Goal: Transaction & Acquisition: Obtain resource

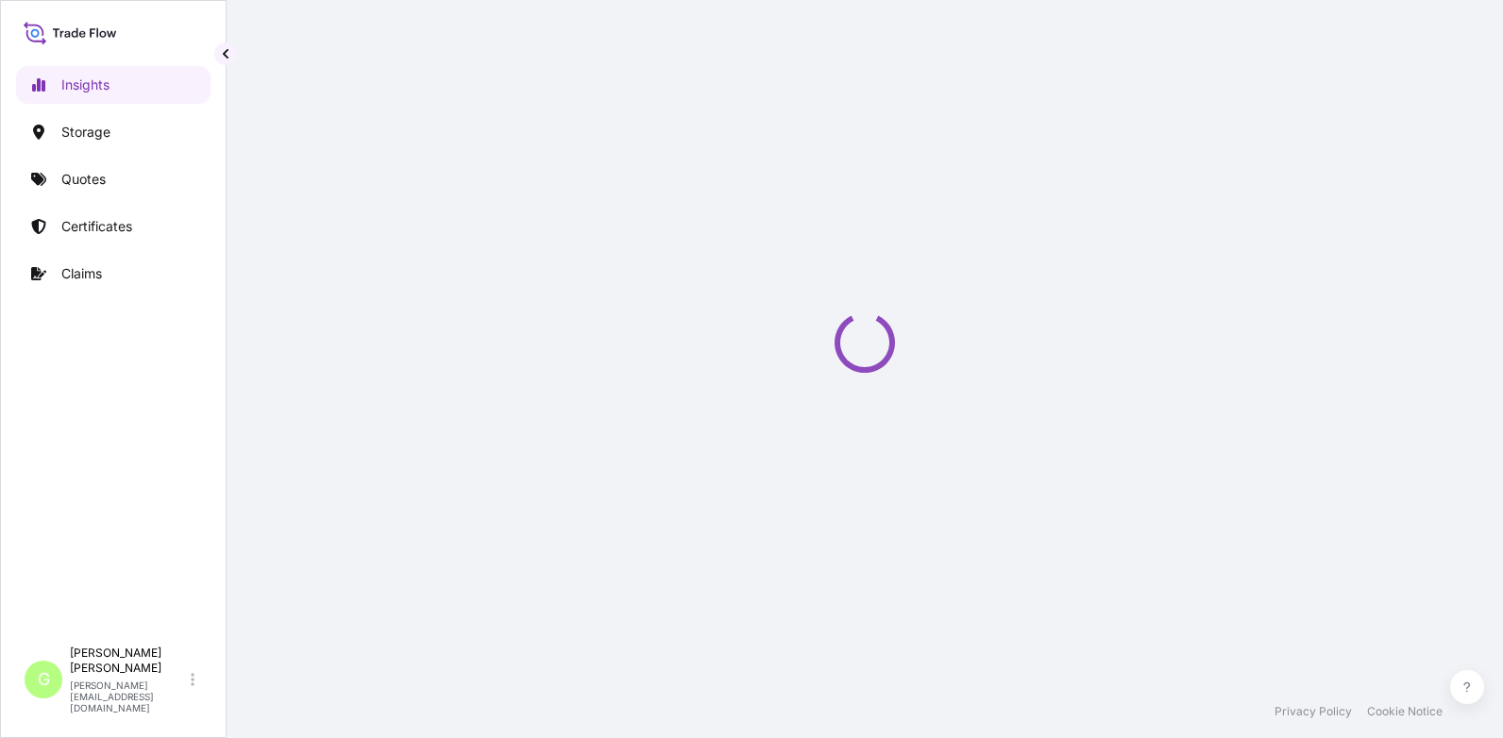
select select "2025"
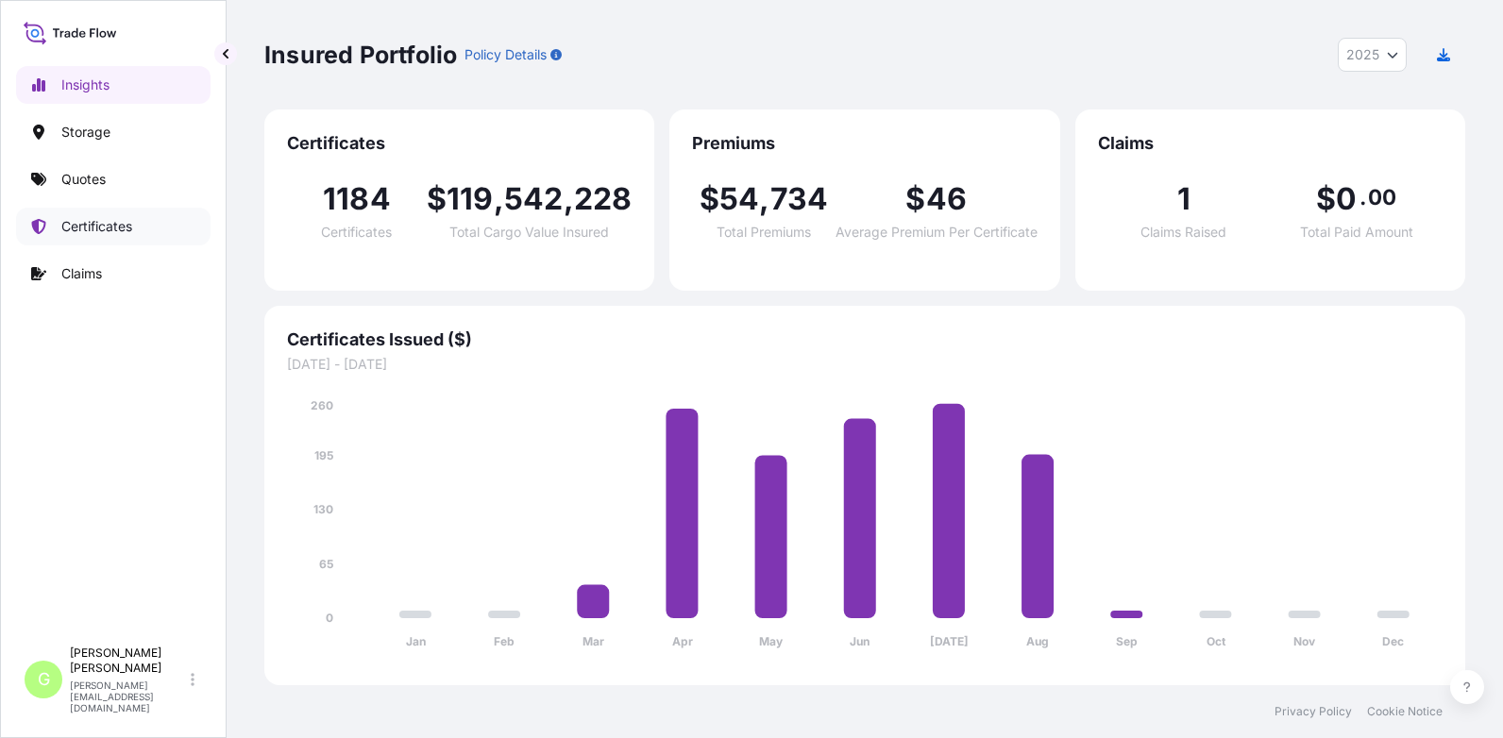
click at [78, 223] on p "Certificates" at bounding box center [96, 226] width 71 height 19
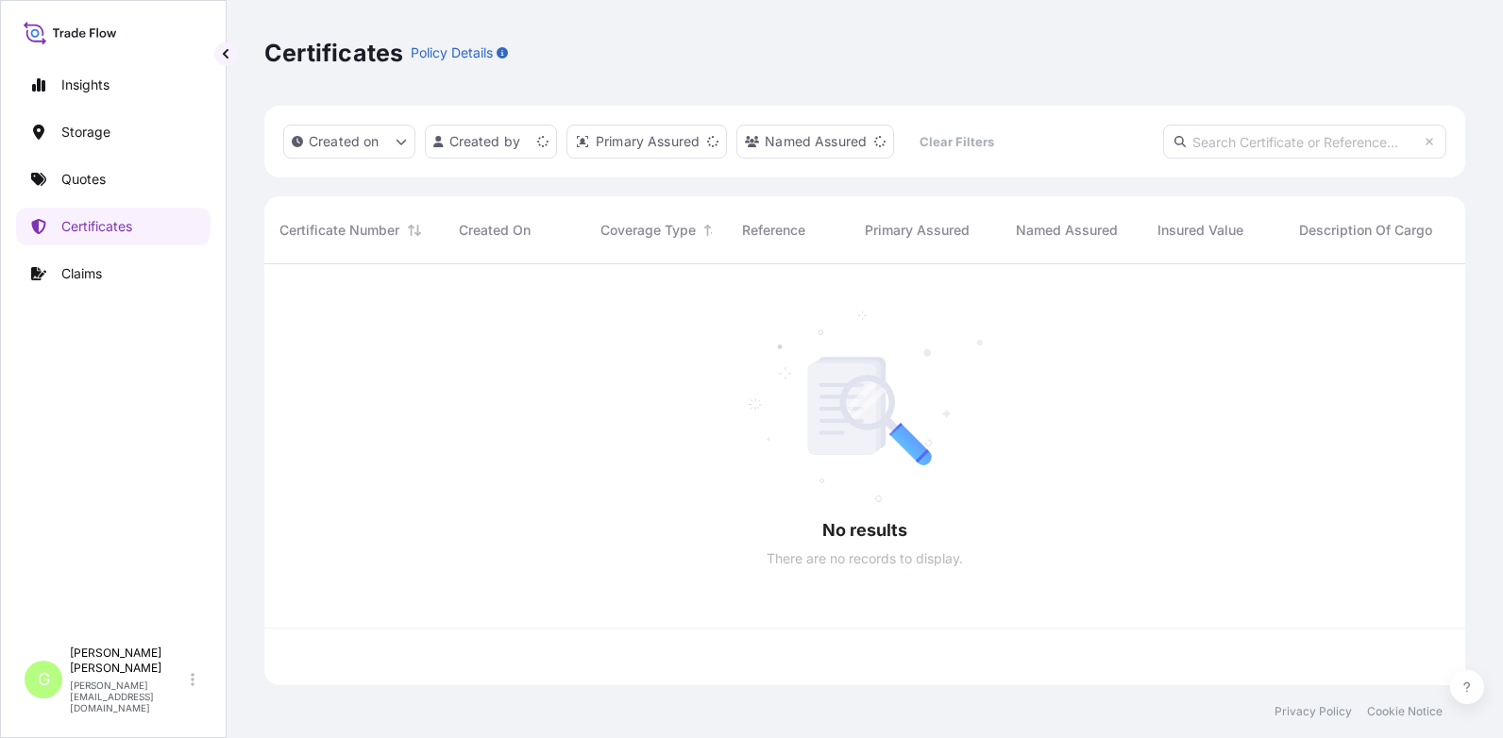
scroll to position [417, 1187]
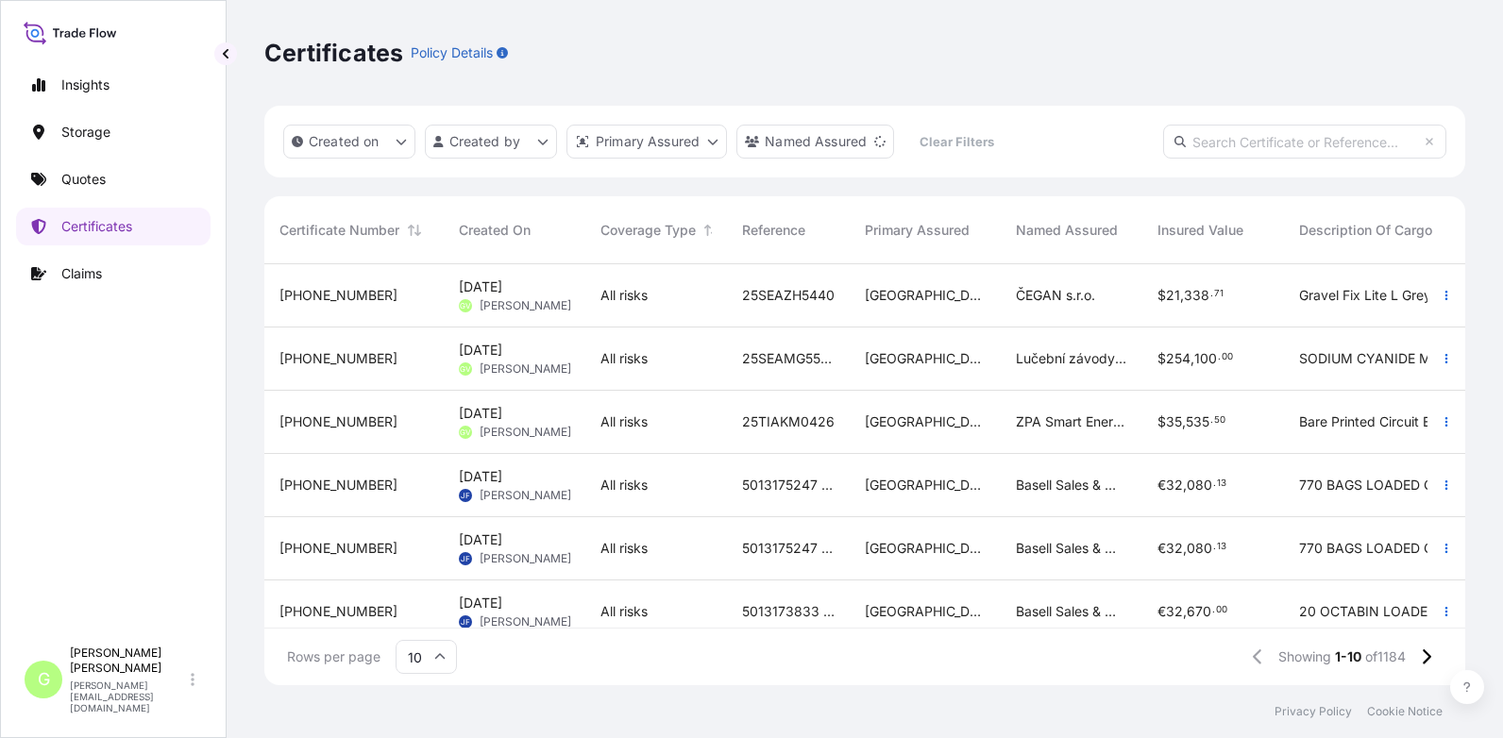
click at [316, 300] on span "[PHONE_NUMBER]" at bounding box center [338, 295] width 118 height 19
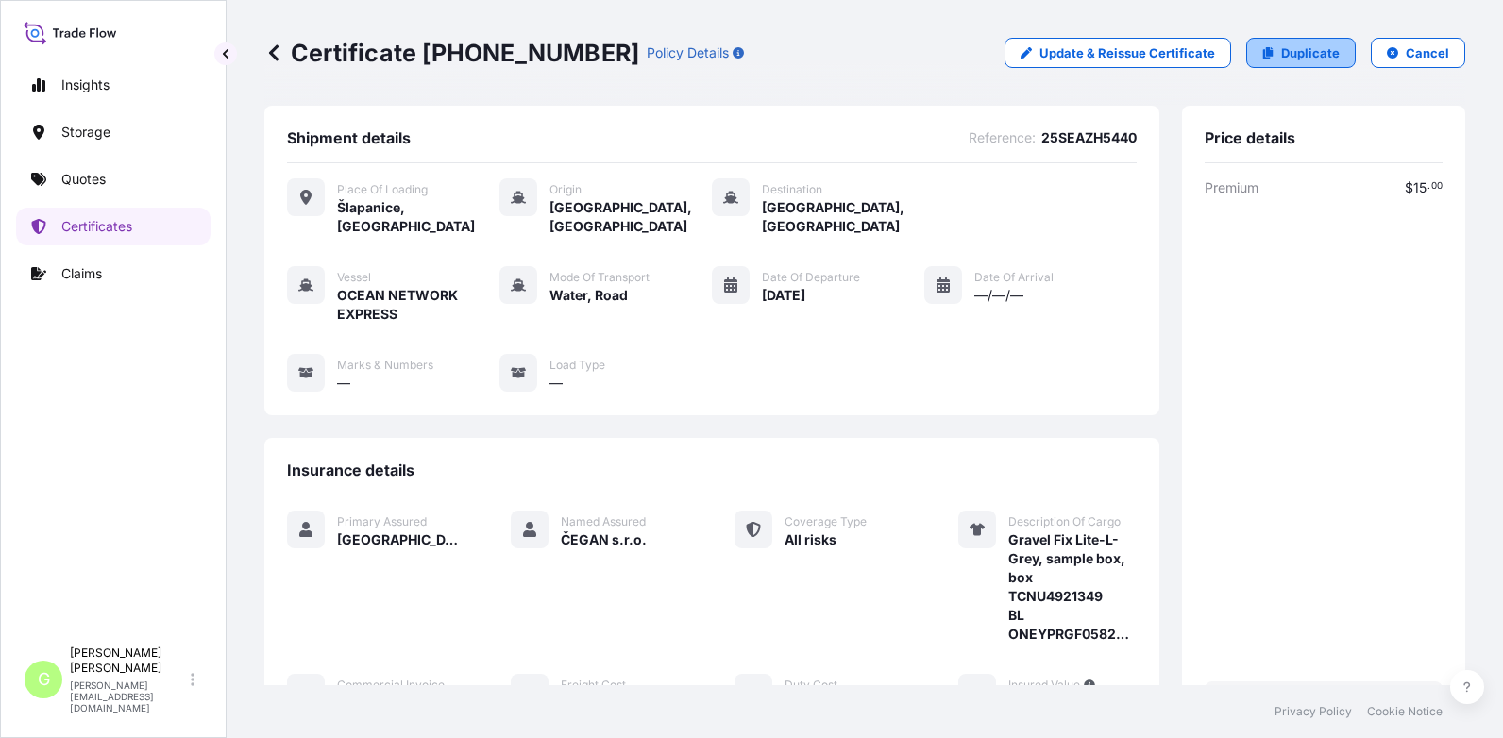
click at [1267, 52] on link "Duplicate" at bounding box center [1301, 53] width 110 height 30
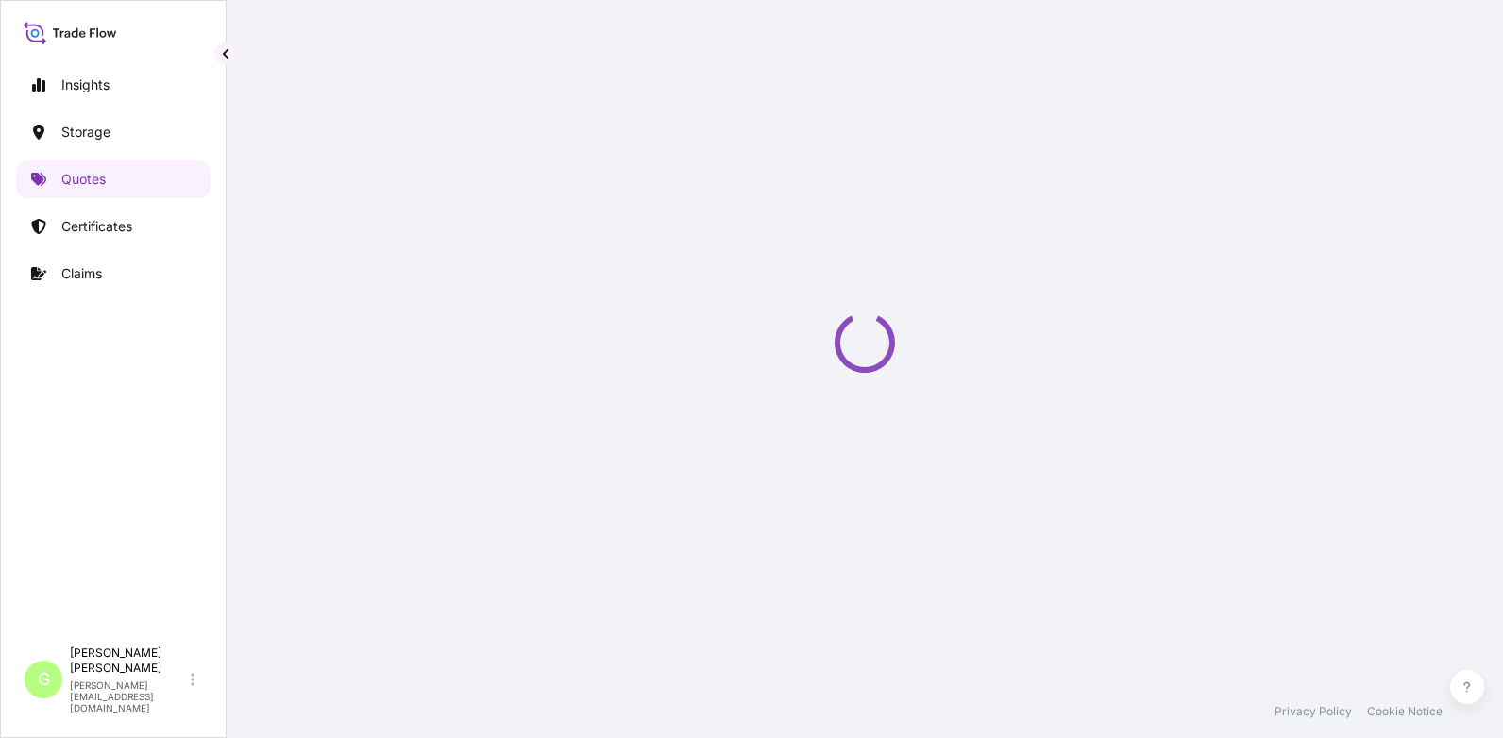
select select "Road / [GEOGRAPHIC_DATA]"
select select "Water"
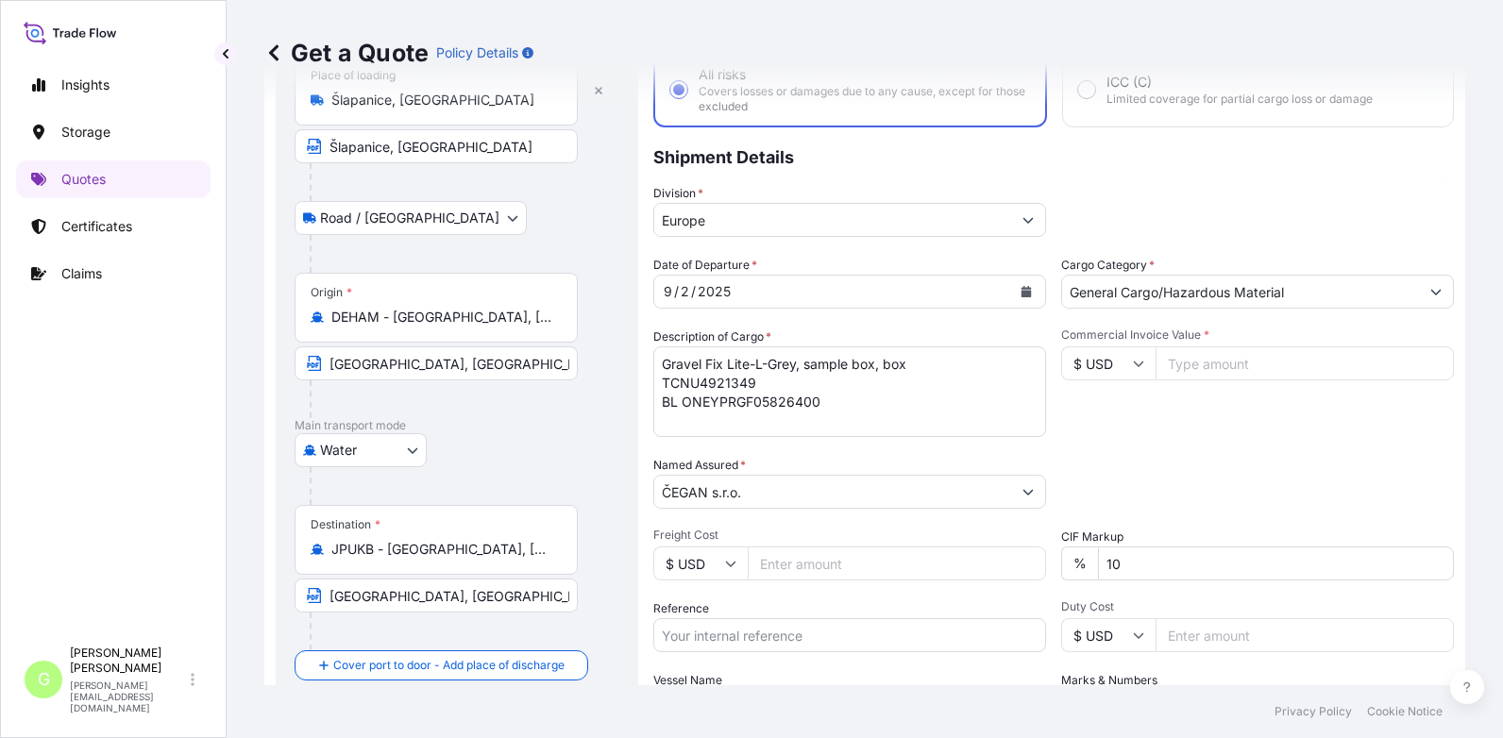
scroll to position [219, 0]
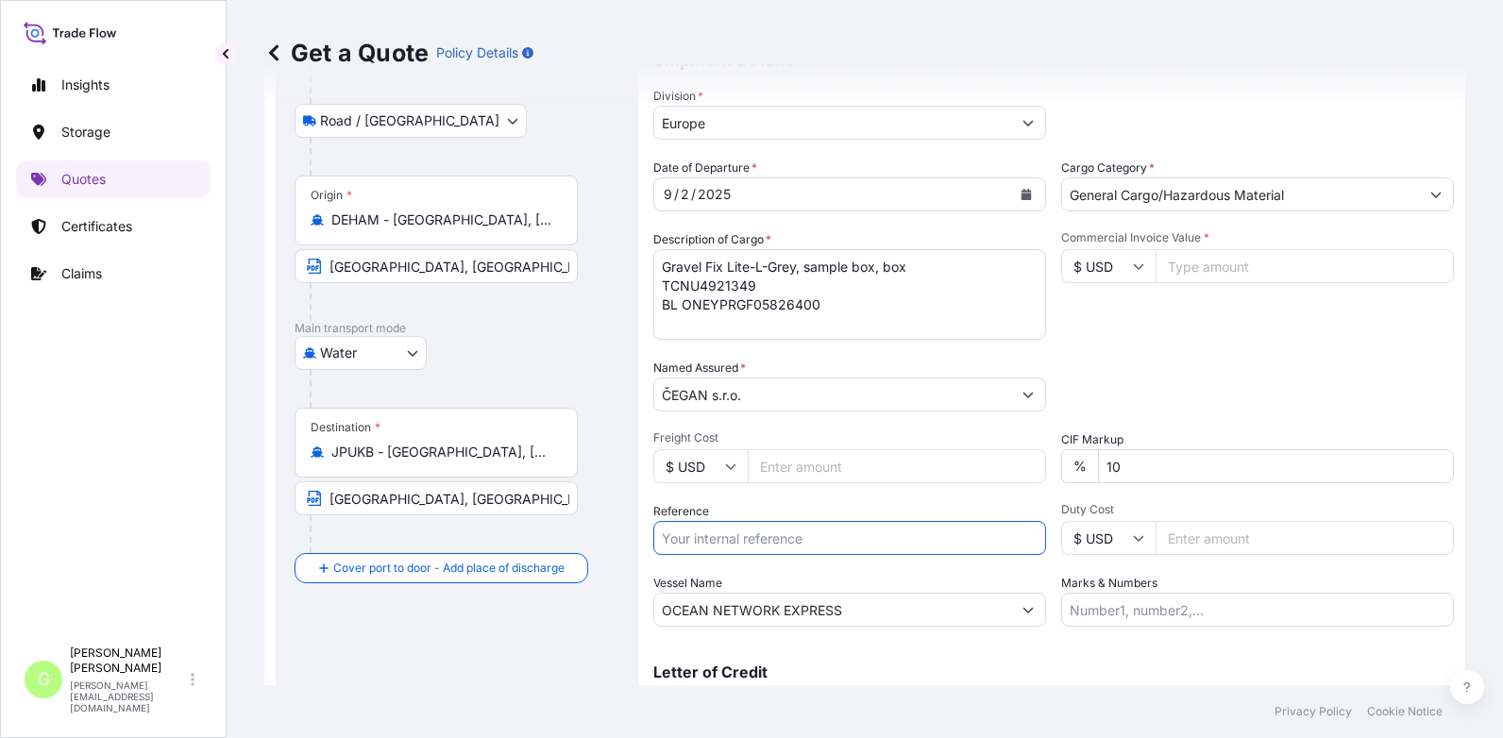
click at [691, 526] on input "Reference" at bounding box center [849, 538] width 393 height 34
click at [731, 541] on input "Reference" at bounding box center [849, 538] width 393 height 34
paste input "25SEAZH5441"
type input "25SEAZH5441"
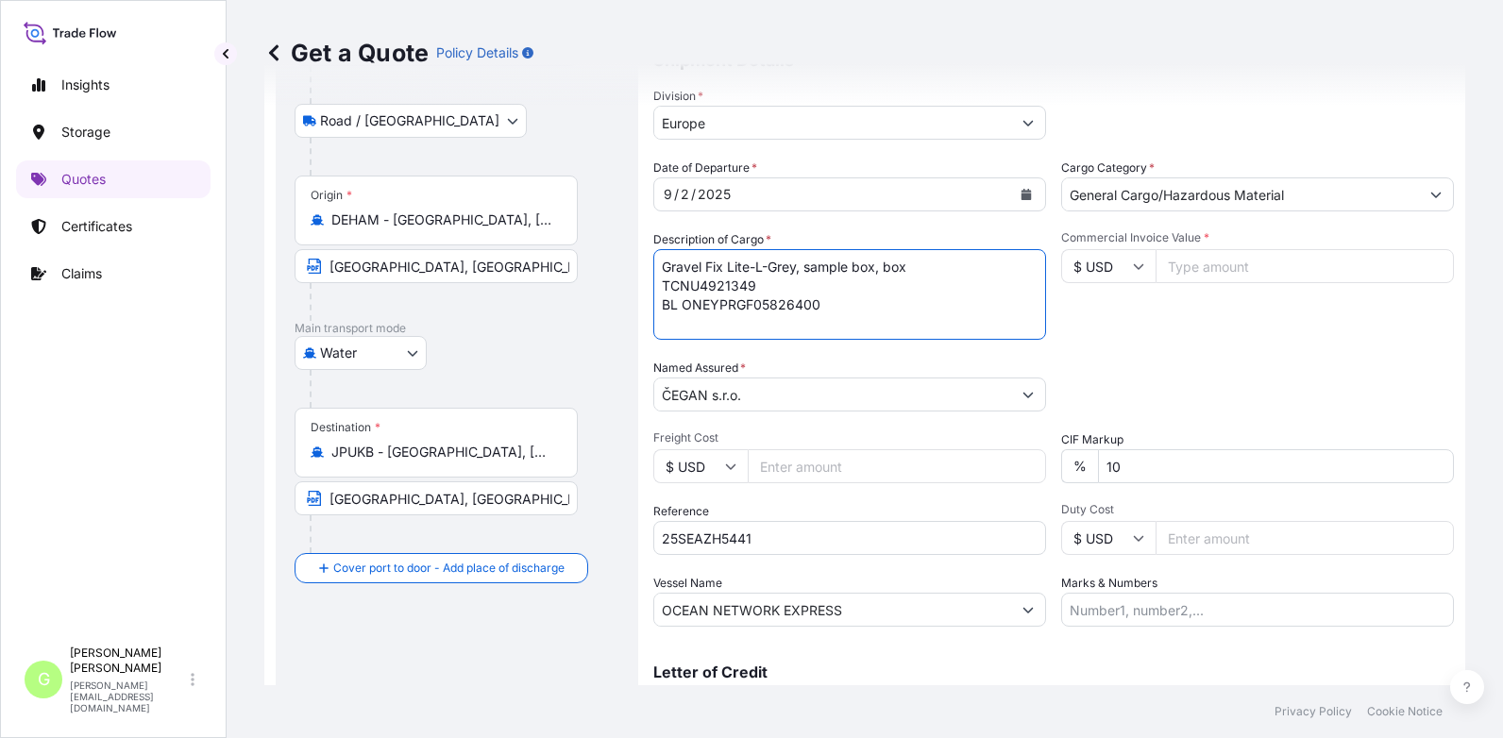
drag, startPoint x: 818, startPoint y: 311, endPoint x: 630, endPoint y: 256, distance: 195.7
click at [629, 256] on form "Route Details Place of loading [GEOGRAPHIC_DATA], [GEOGRAPHIC_DATA], [GEOGRAPHI…" at bounding box center [864, 333] width 1201 height 892
paste textarea "Gravel Fix Pro Grey, Sample Box,"
type textarea "Gravel Fix Lite-L-Grey, Gravel Fix Pro Grey, Sample Box,"
click at [1025, 193] on button "Calendar" at bounding box center [1026, 194] width 30 height 30
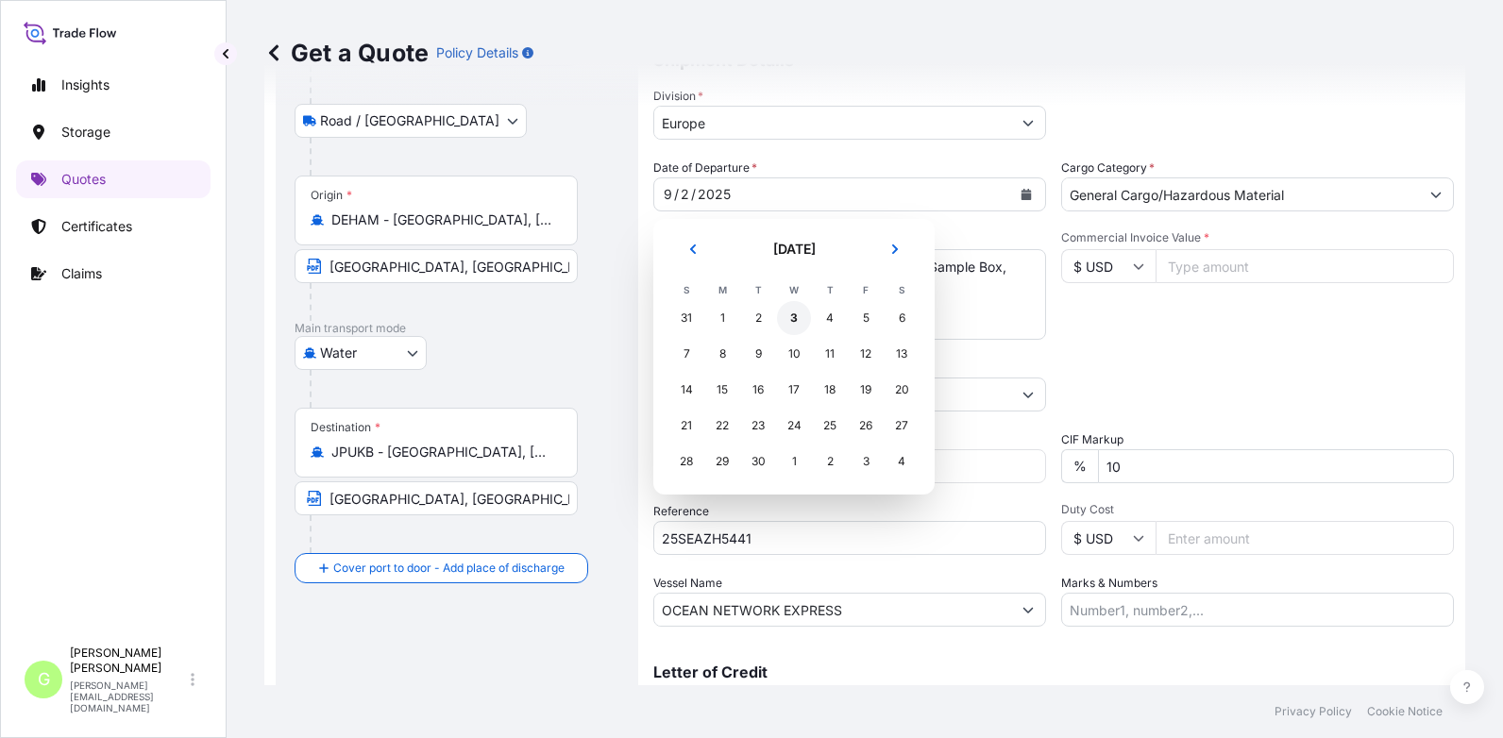
click at [781, 313] on div "3" at bounding box center [794, 318] width 34 height 34
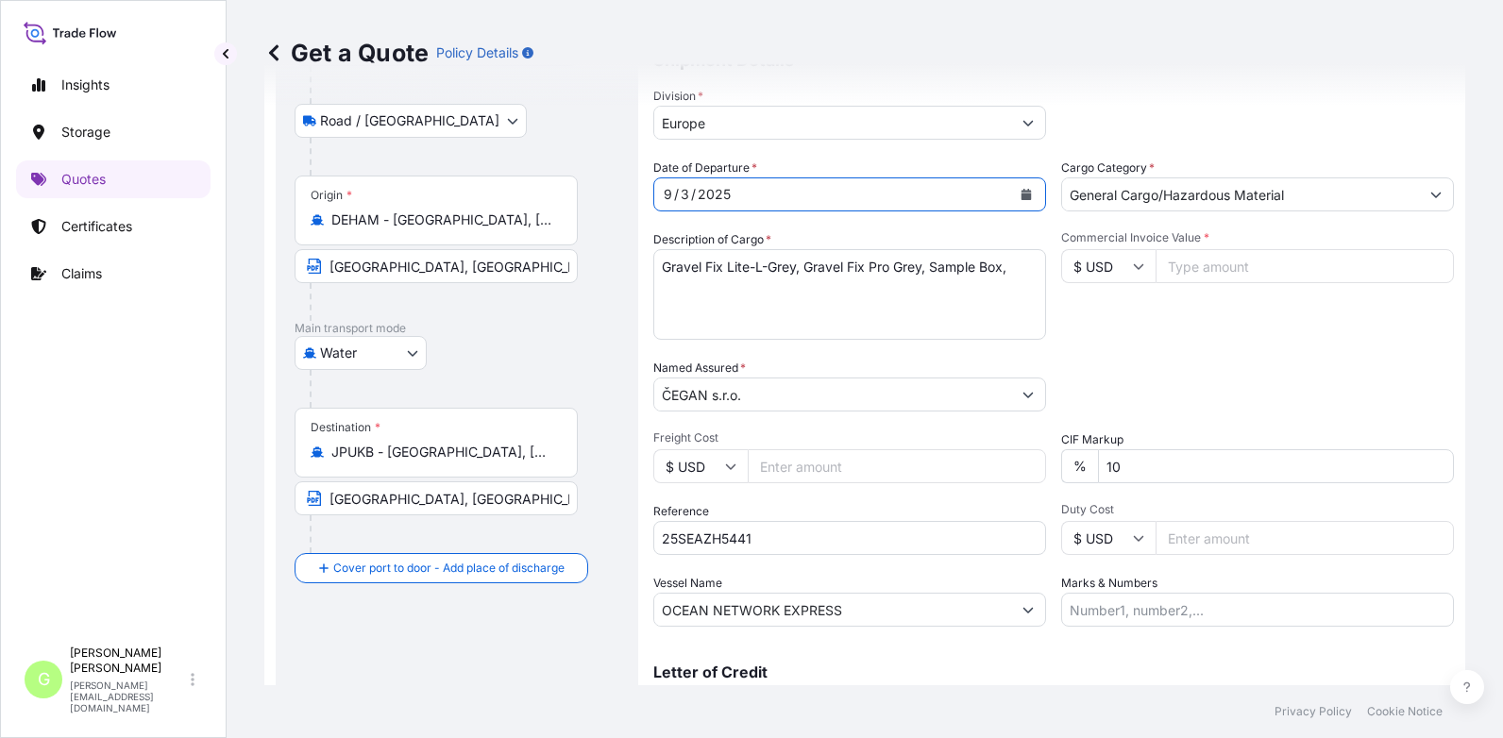
click at [1175, 266] on input "Commercial Invoice Value *" at bounding box center [1305, 266] width 298 height 34
paste input "17366.99"
type input "17366.99"
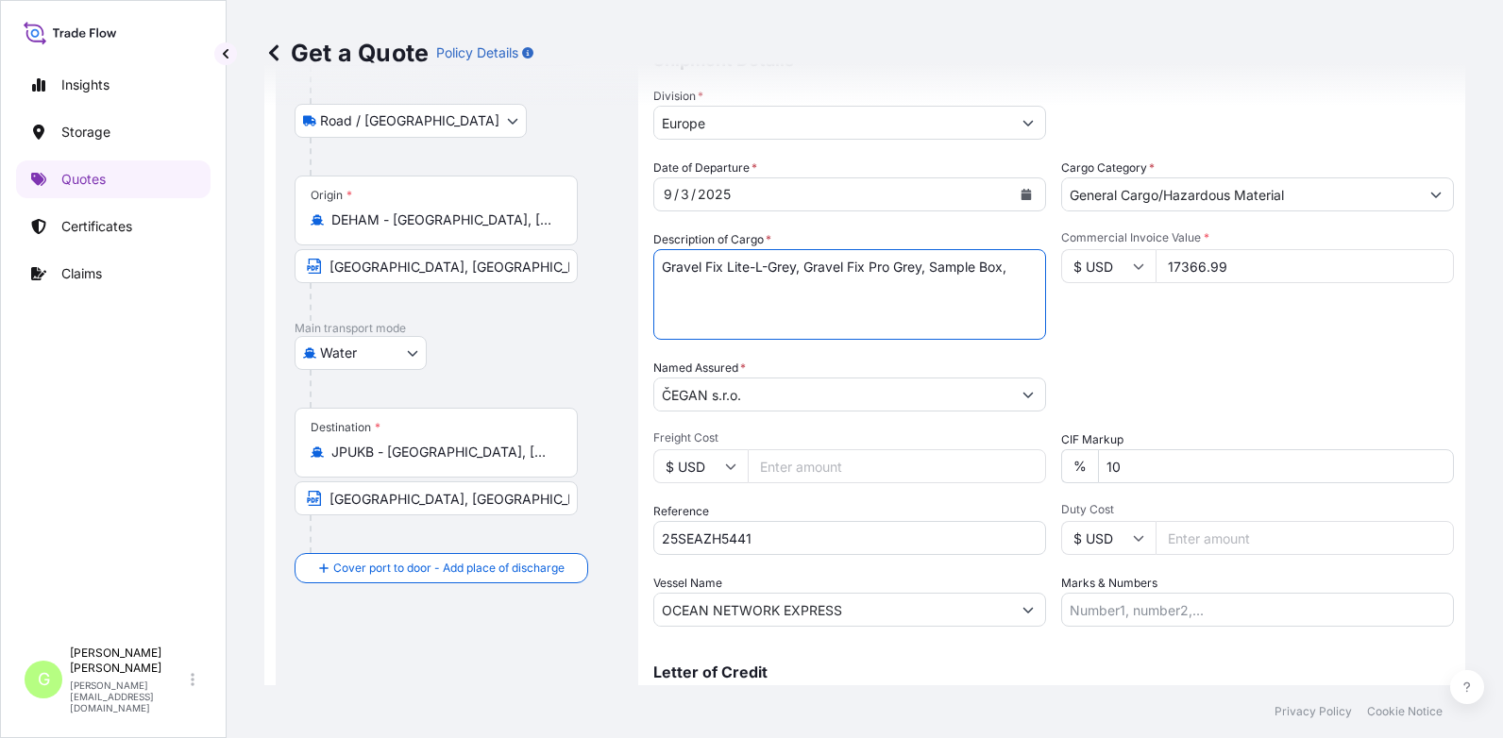
click at [674, 299] on textarea "Gravel Fix Lite-L-Grey, sample box, box TCNU4921349 BL ONEYPRGF05826400" at bounding box center [849, 294] width 393 height 91
paste textarea "ONEU5709926"
click at [711, 308] on textarea "Gravel Fix Lite-L-Grey, sample box, box TCNU4921349 BL ONEYPRGF05826400" at bounding box center [849, 294] width 393 height 91
paste textarea "ONEYPRGF05827500"
type textarea "Gravel Fix Lite-L-Grey, Gravel Fix Pro Grey, Sample Box, ONEU5709926 BL ONEYPRG…"
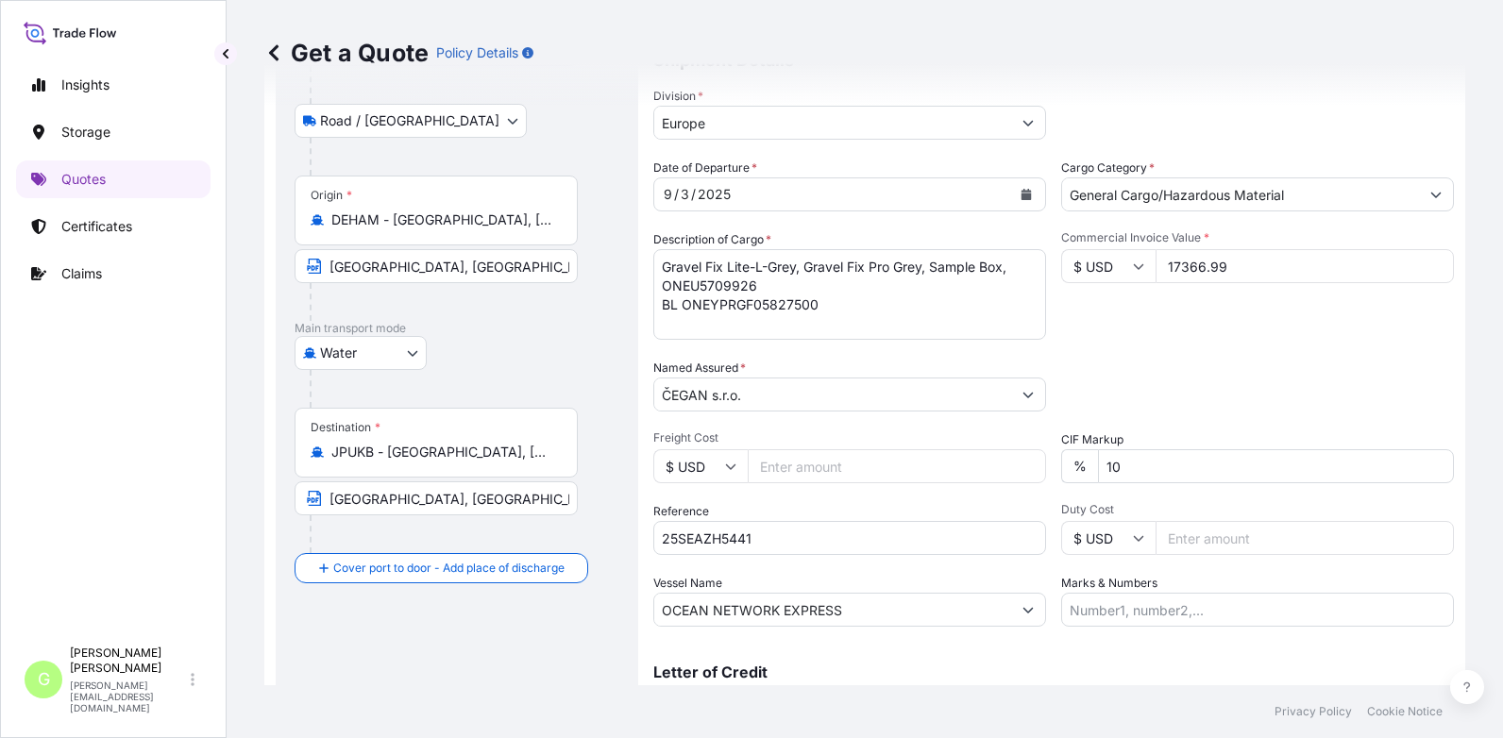
click at [1349, 122] on div "Division * [GEOGRAPHIC_DATA]" at bounding box center [1053, 113] width 801 height 53
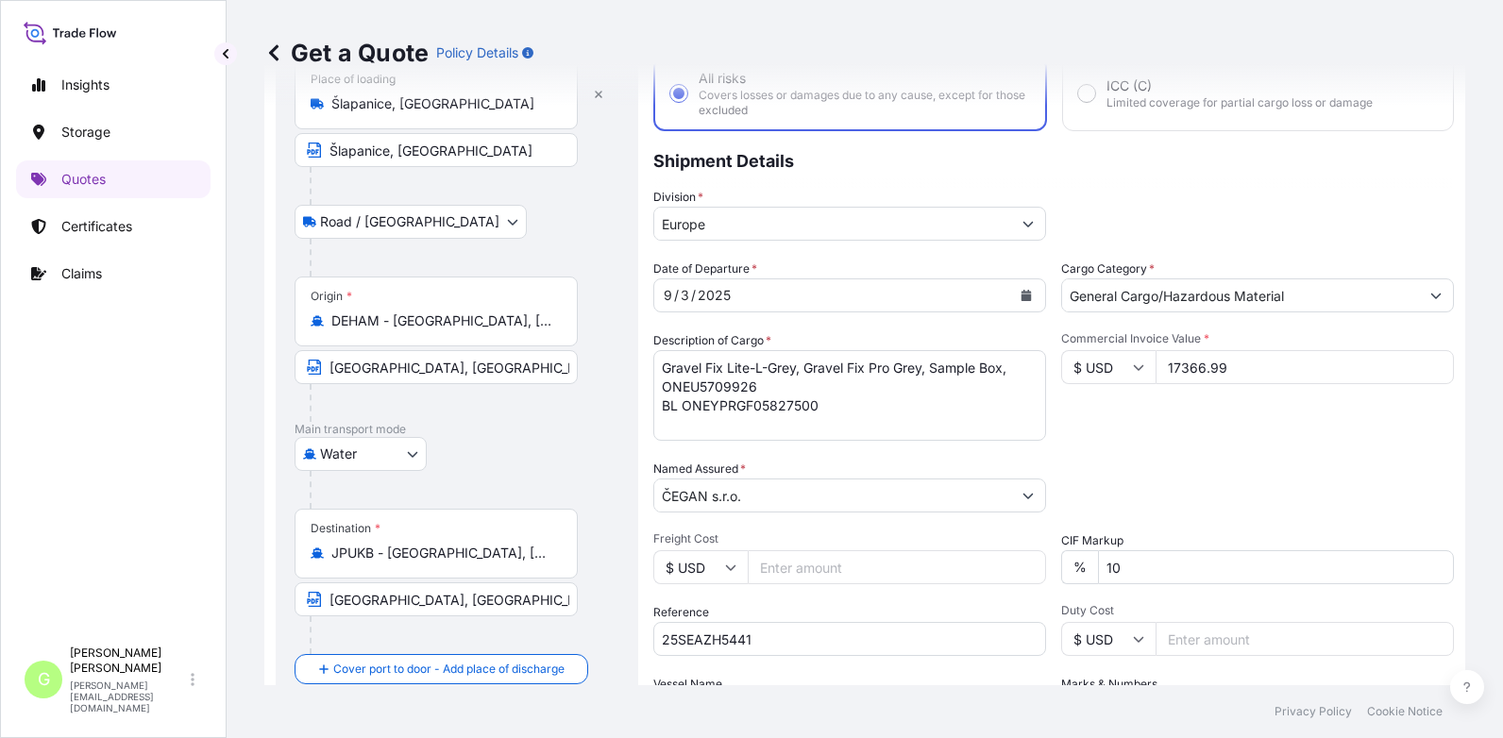
scroll to position [0, 0]
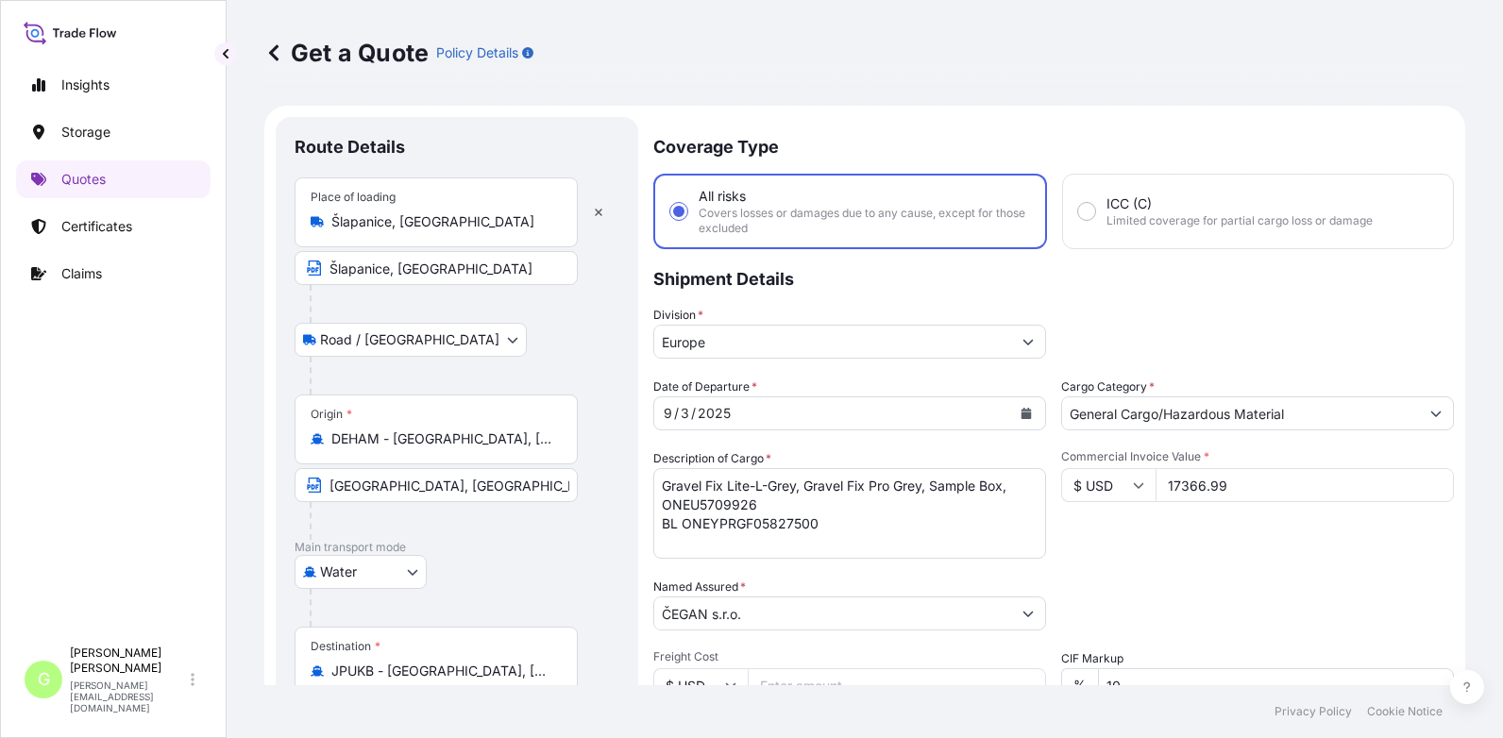
click at [1354, 107] on form "Route Details Place of loading [GEOGRAPHIC_DATA], [GEOGRAPHIC_DATA], [GEOGRAPHI…" at bounding box center [864, 552] width 1201 height 892
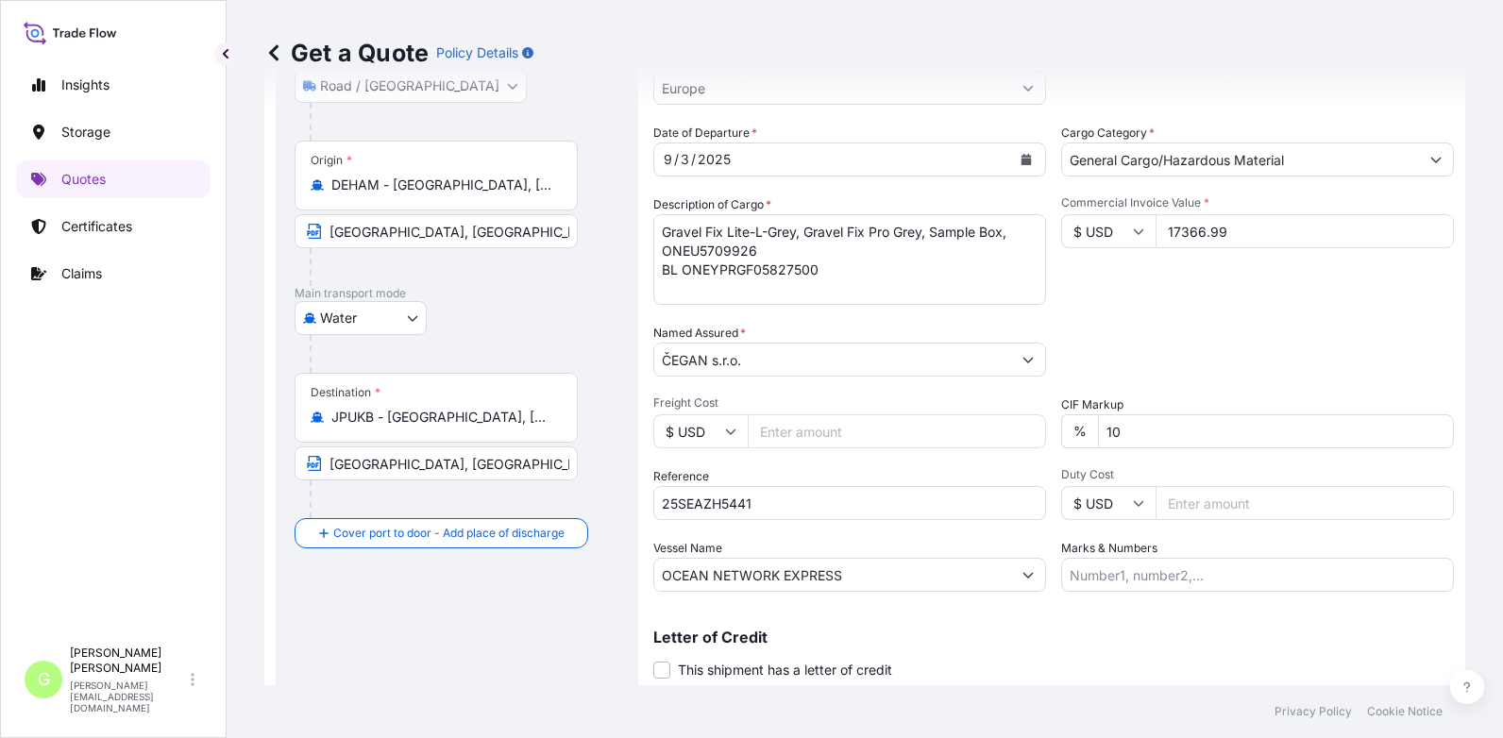
scroll to position [313, 0]
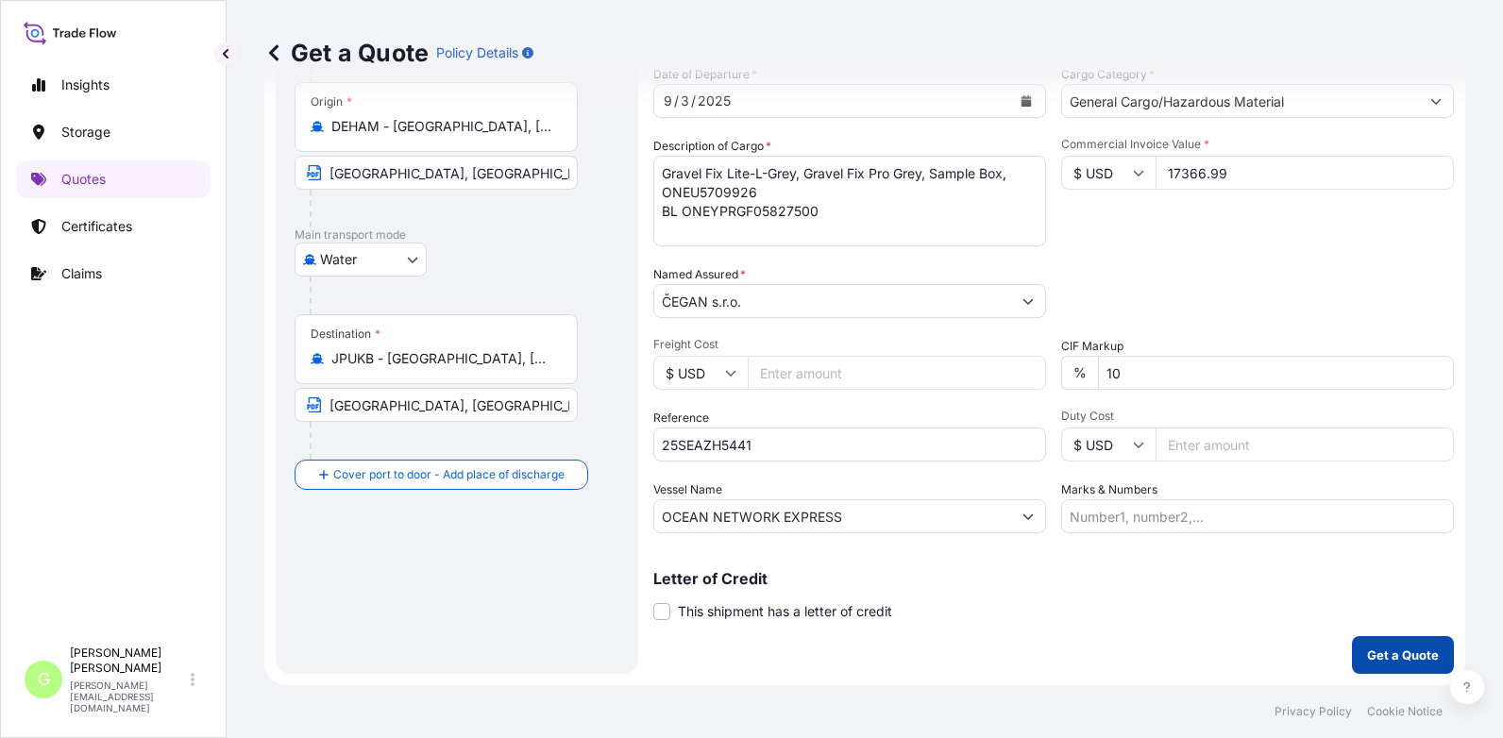
click at [1396, 656] on p "Get a Quote" at bounding box center [1403, 655] width 72 height 19
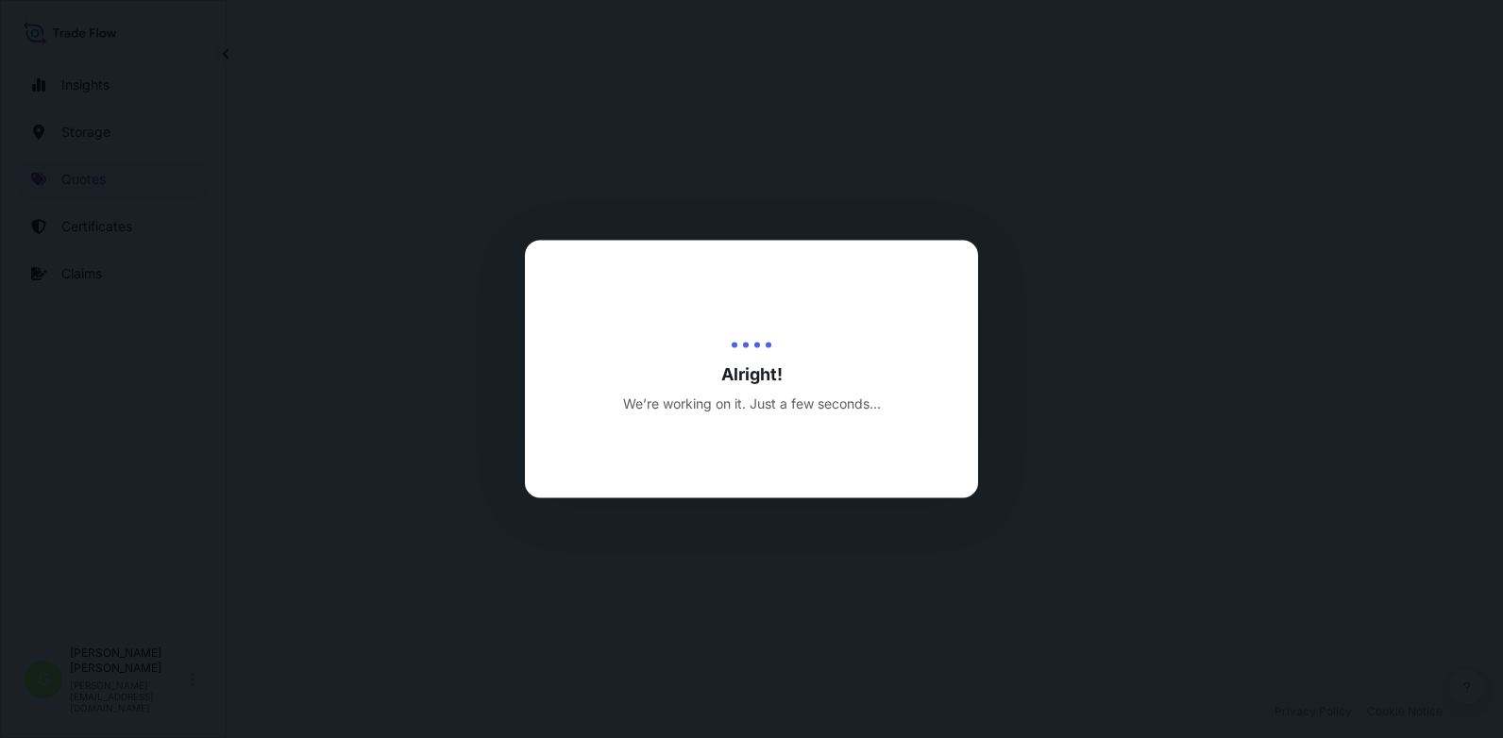
select select "Road / [GEOGRAPHIC_DATA]"
select select "Water"
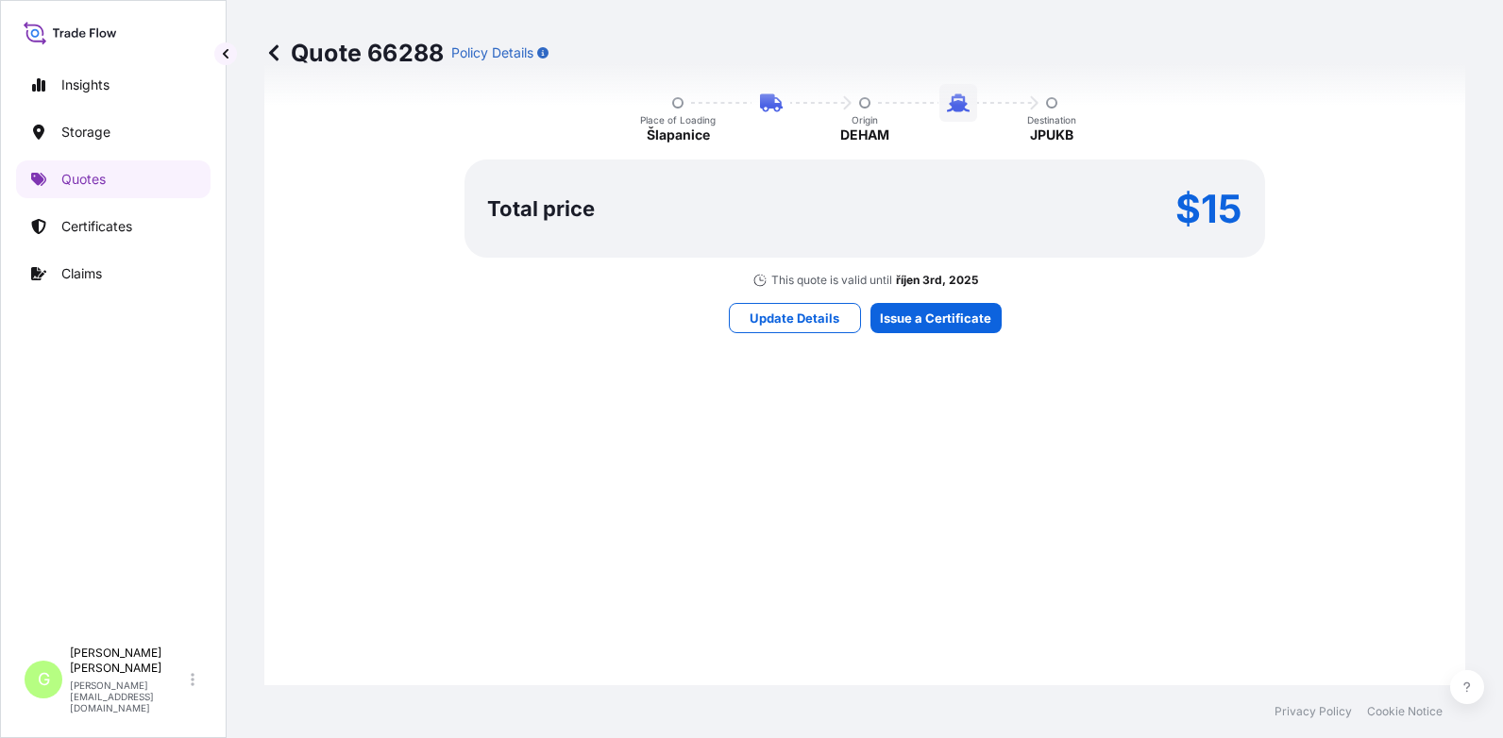
scroll to position [1732, 0]
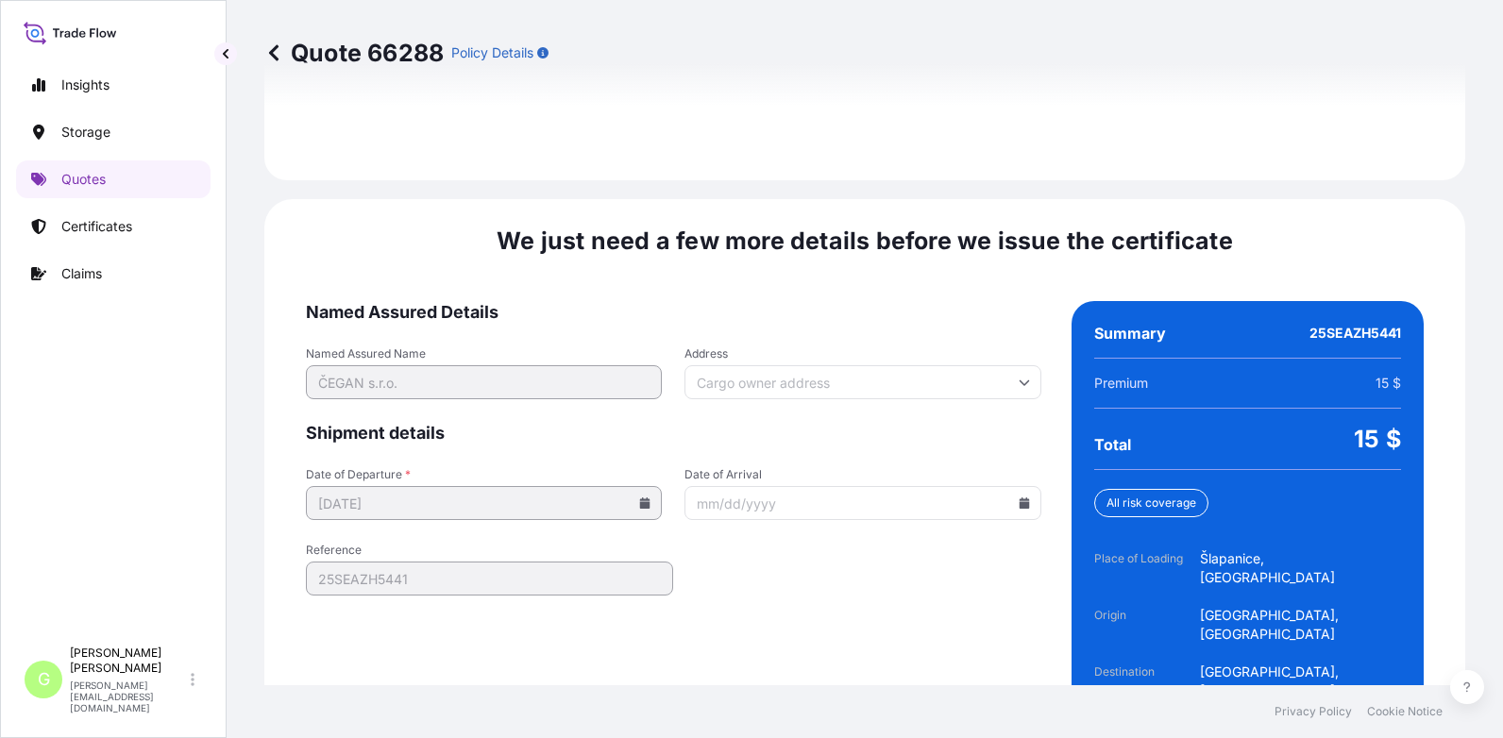
scroll to position [2870, 0]
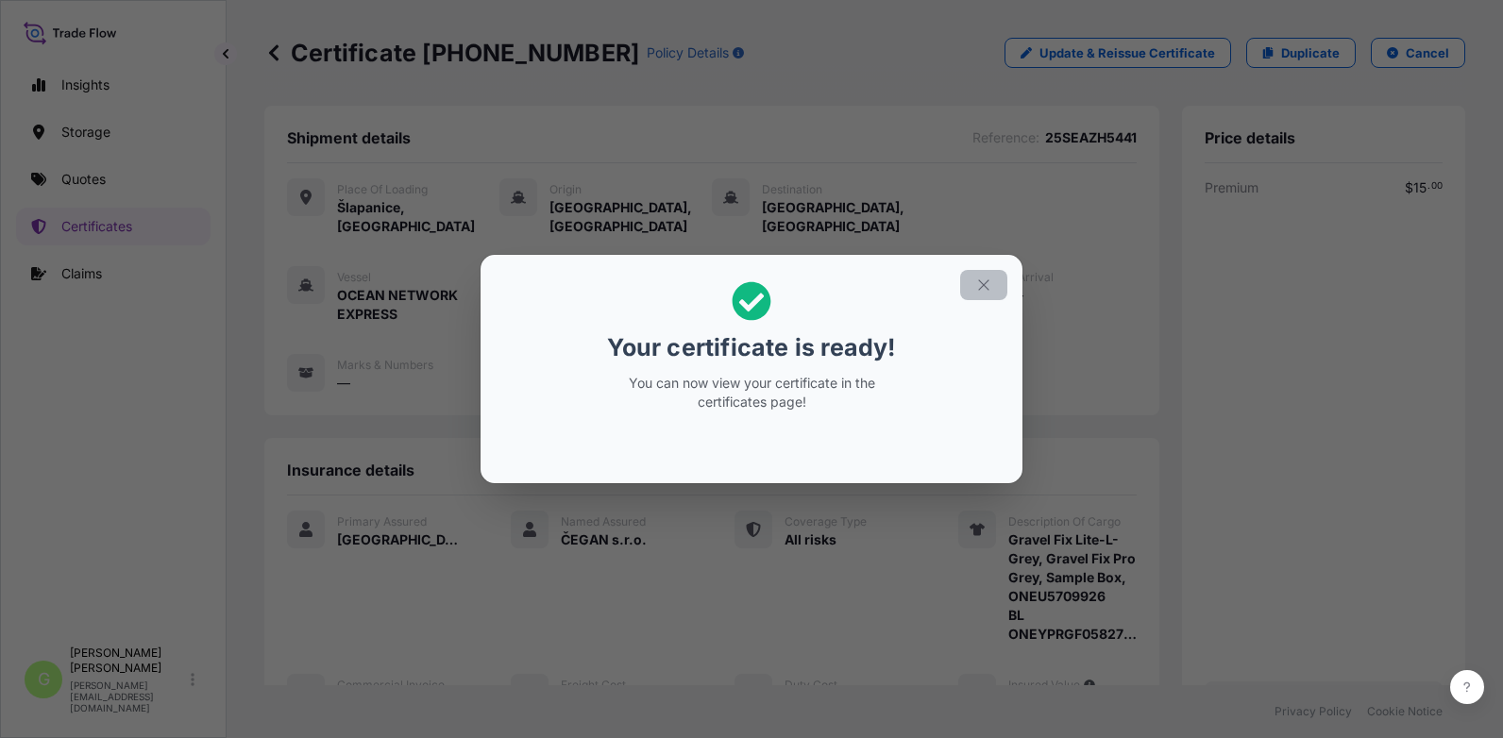
click at [982, 283] on icon "button" at bounding box center [983, 284] width 10 height 10
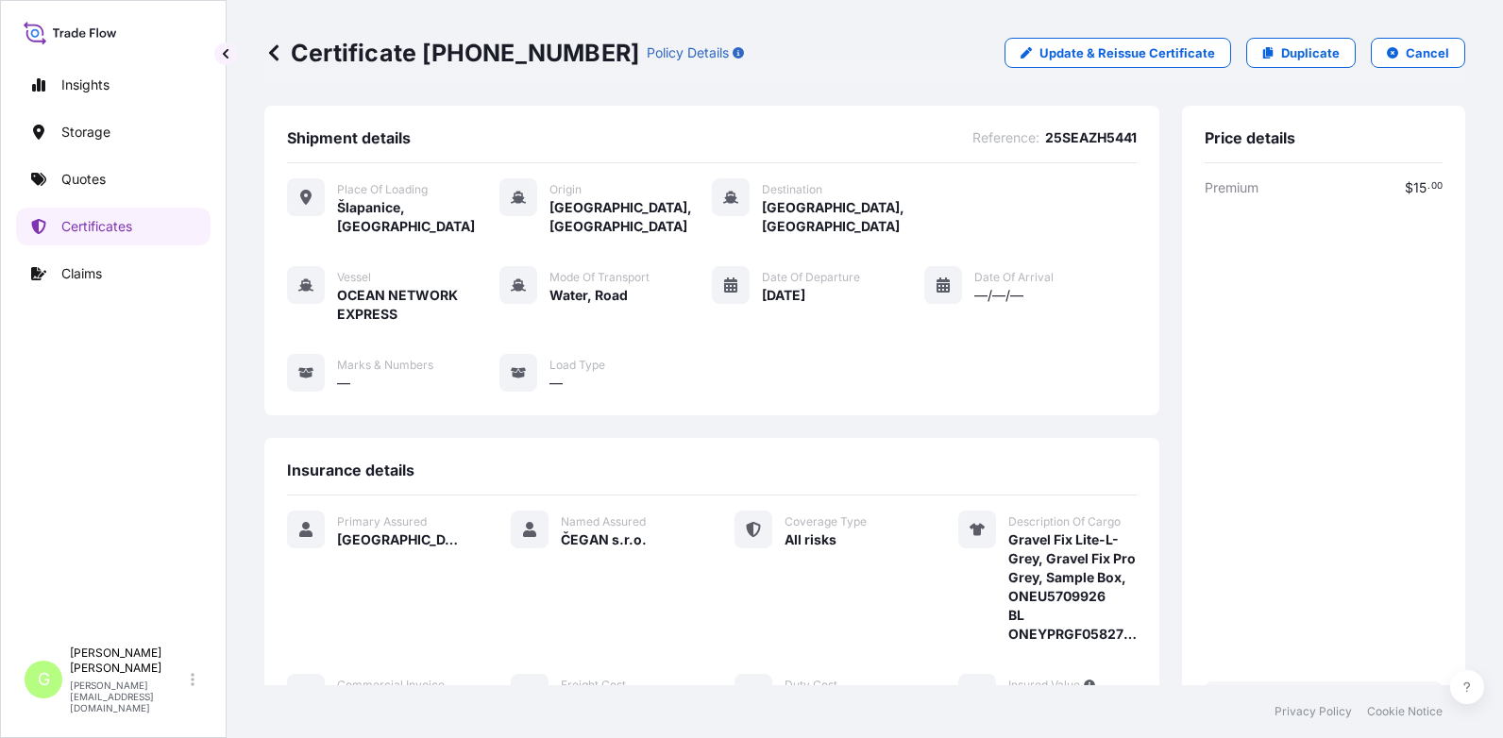
drag, startPoint x: 1118, startPoint y: 138, endPoint x: 1029, endPoint y: 142, distance: 88.8
click at [1029, 142] on div "Shipment details Reference : 25SEAZH5441 Place of Loading [GEOGRAPHIC_DATA], [G…" at bounding box center [711, 261] width 895 height 310
copy span "25SEAZH5441"
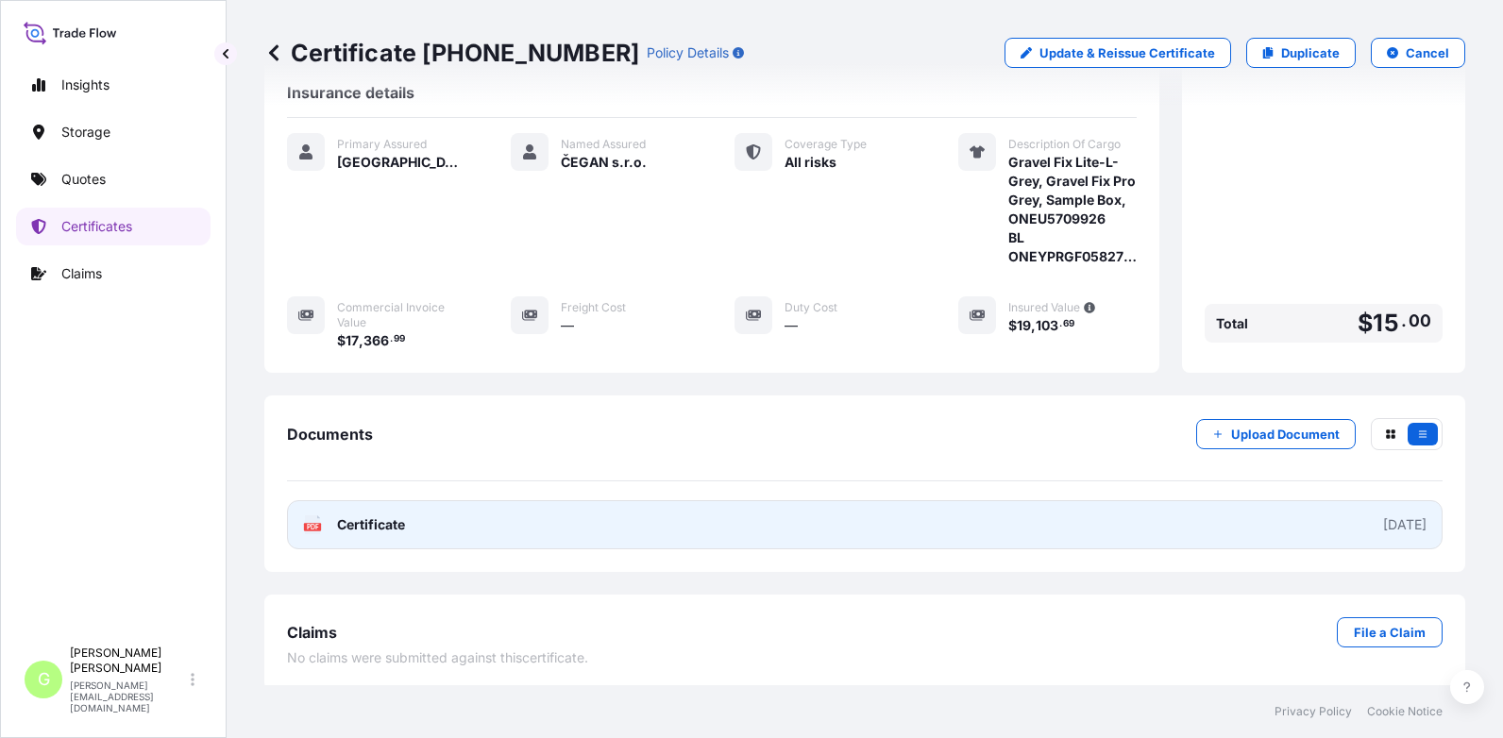
click at [381, 530] on span "Certificate" at bounding box center [371, 525] width 68 height 19
